Goal: Navigation & Orientation: Find specific page/section

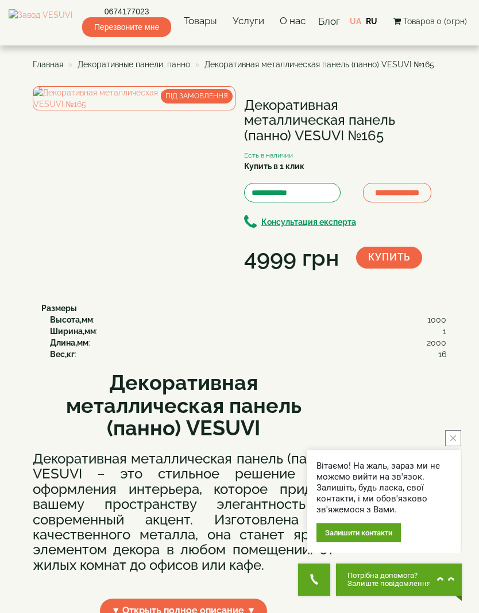
click at [116, 66] on span "Декоративные панели, панно" at bounding box center [134, 64] width 113 height 9
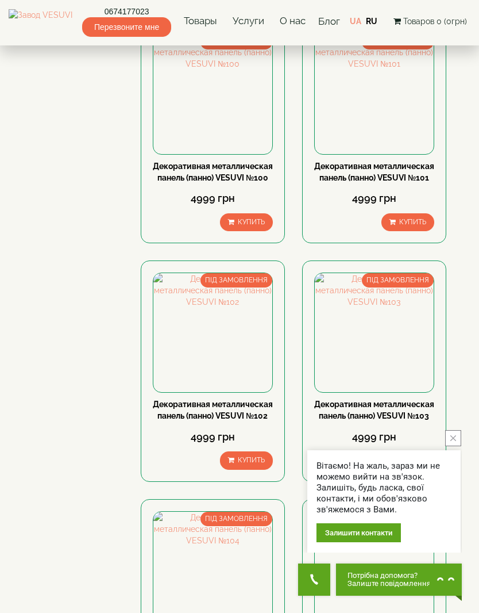
scroll to position [430, 0]
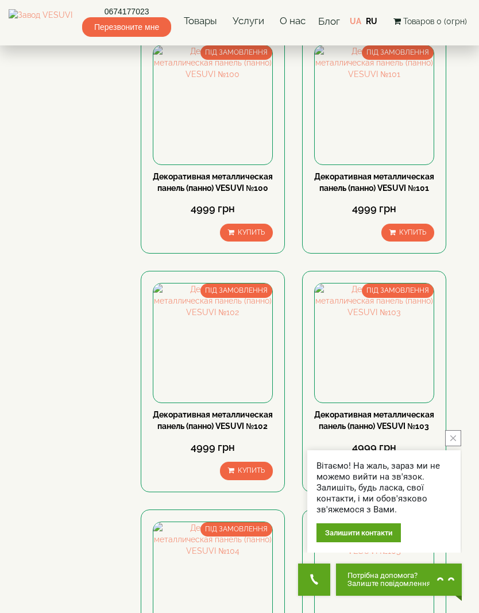
click at [0, 0] on link "Декоративные изделия (пано, пики, кошки и т.д.)" at bounding box center [0, 0] width 0 height 0
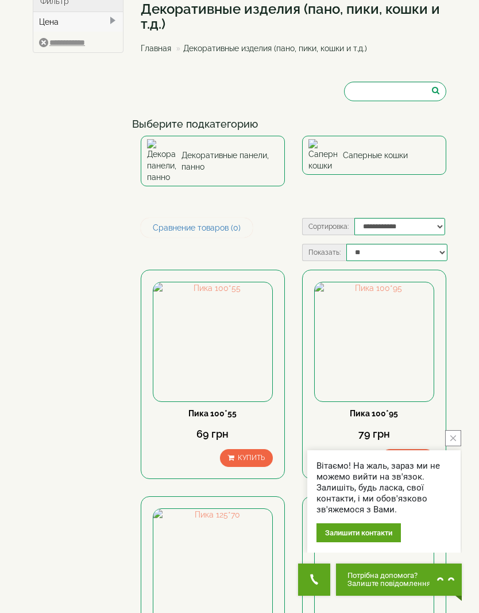
scroll to position [50, 0]
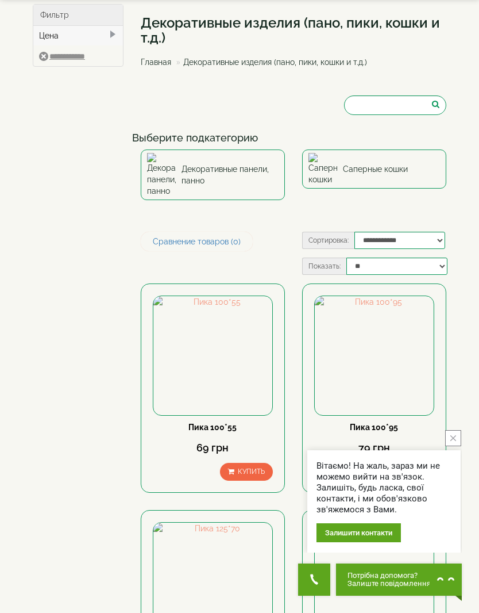
click at [398, 167] on link "Саперные кошки" at bounding box center [374, 168] width 144 height 39
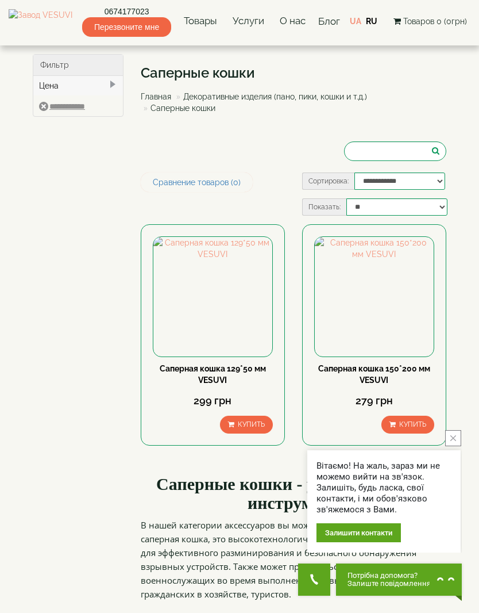
click at [0, 0] on link "Печи для бани и сауны VESUVI" at bounding box center [0, 0] width 0 height 0
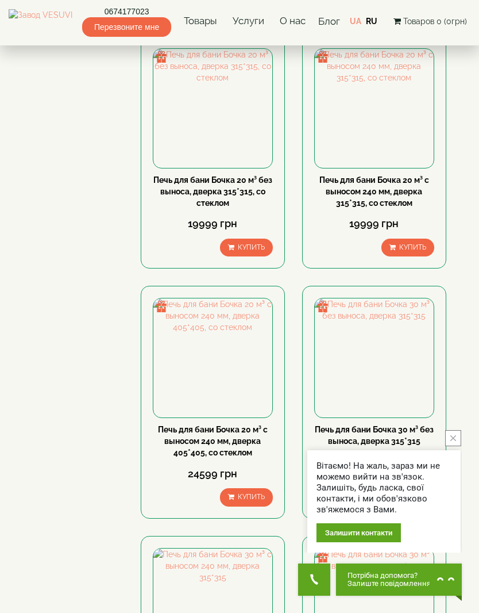
scroll to position [1301, 0]
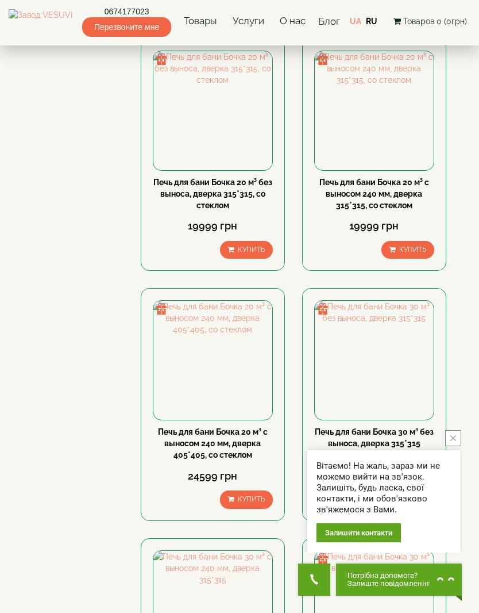
click at [0, 0] on link "Наборы дымоходов VESUVI" at bounding box center [0, 0] width 0 height 0
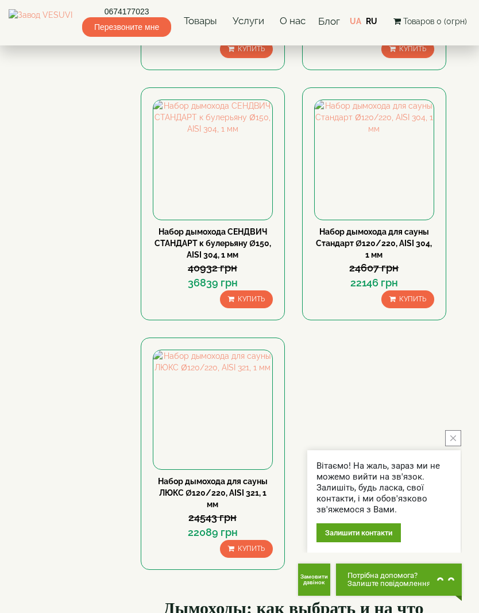
scroll to position [967, 0]
